Goal: Navigation & Orientation: Find specific page/section

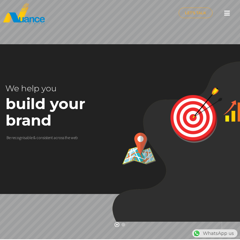
click at [197, 117] on img at bounding box center [196, 115] width 58 height 58
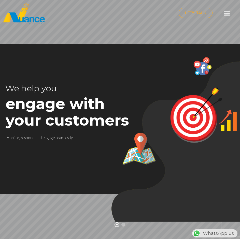
scroll to position [0, 212]
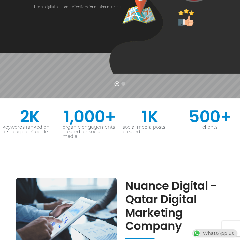
scroll to position [0, 141]
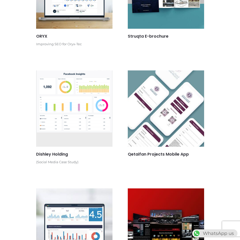
scroll to position [457, 0]
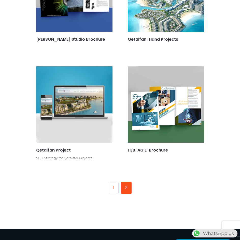
scroll to position [71, 0]
